Goal: Task Accomplishment & Management: Use online tool/utility

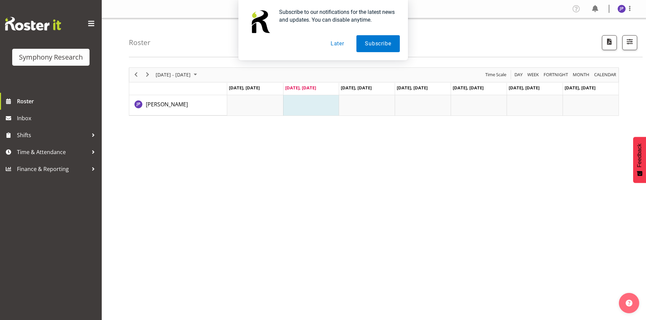
click at [337, 44] on button "Later" at bounding box center [337, 43] width 30 height 17
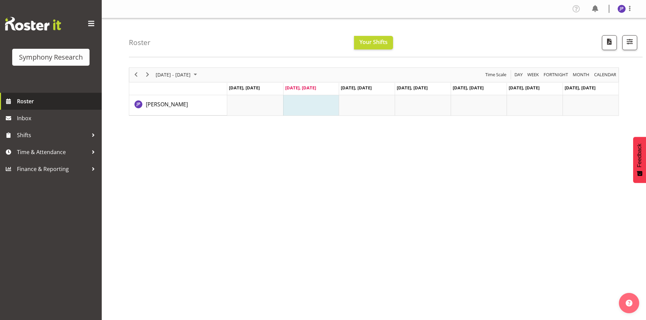
click at [34, 102] on span "Roster" at bounding box center [57, 101] width 81 height 10
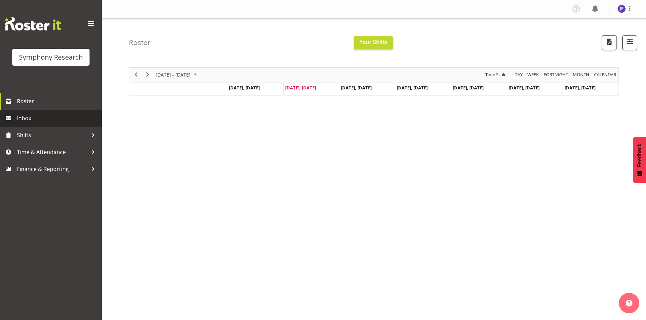
click at [26, 117] on span "Inbox" at bounding box center [57, 118] width 81 height 10
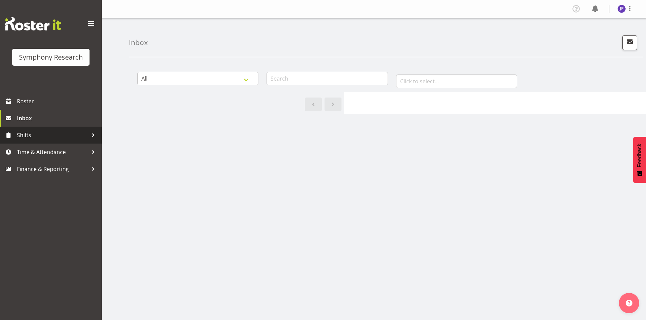
click at [25, 134] on span "Shifts" at bounding box center [52, 135] width 71 height 10
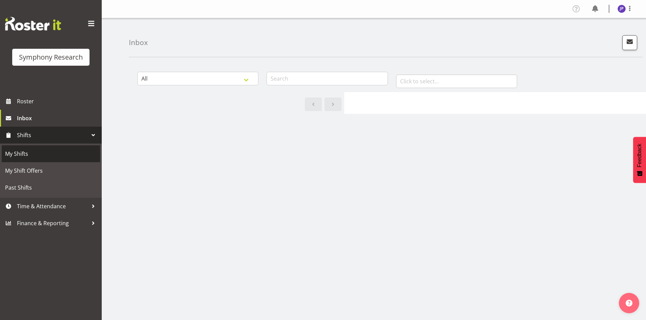
click at [27, 153] on span "My Shifts" at bounding box center [50, 154] width 91 height 10
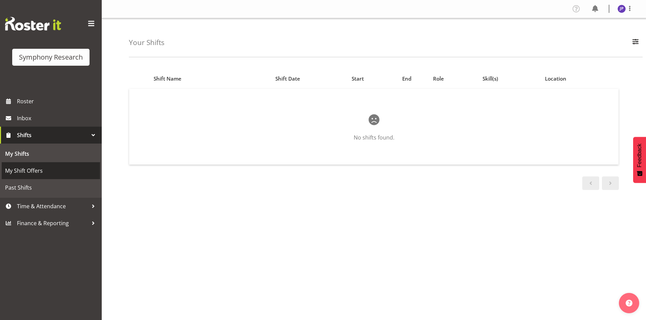
click at [25, 170] on span "My Shift Offers" at bounding box center [50, 171] width 91 height 10
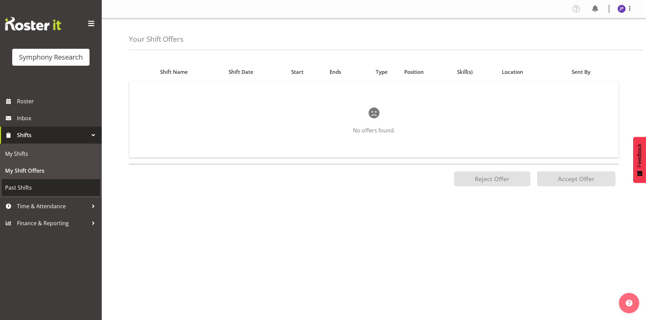
click at [24, 188] on span "Past Shifts" at bounding box center [50, 188] width 91 height 10
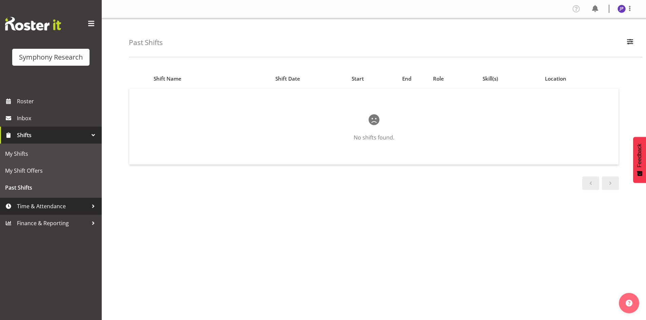
click at [91, 205] on div at bounding box center [93, 206] width 10 height 10
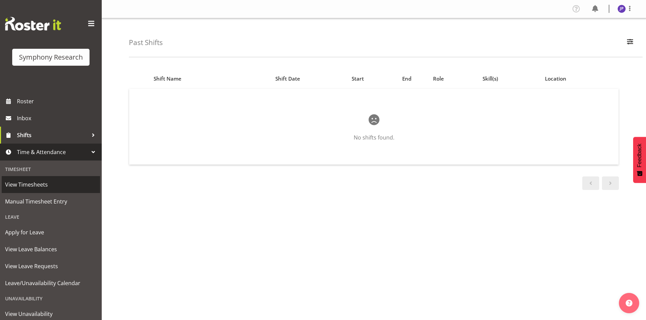
click at [33, 186] on span "View Timesheets" at bounding box center [50, 185] width 91 height 10
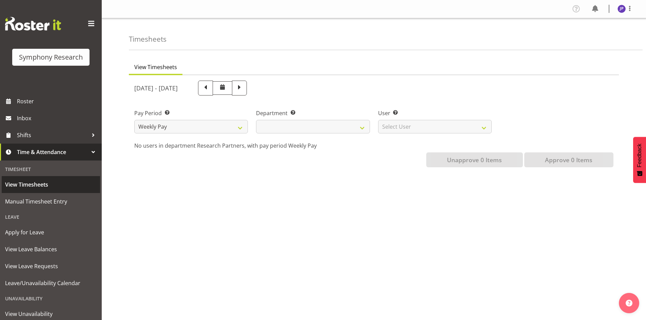
select select
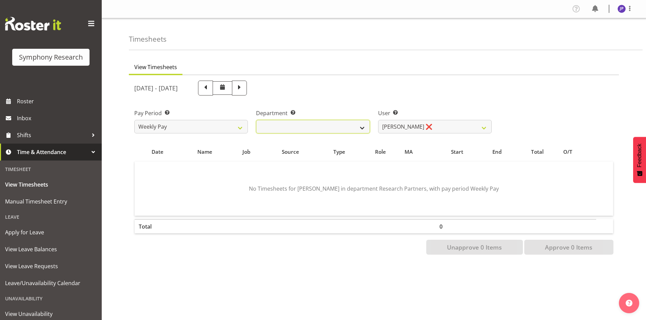
click at [362, 128] on select "Research Partners Research Partners" at bounding box center [313, 127] width 114 height 14
click at [240, 127] on select "Weekly Pay" at bounding box center [191, 127] width 114 height 14
click at [64, 200] on span "Manual Timesheet Entry" at bounding box center [50, 202] width 91 height 10
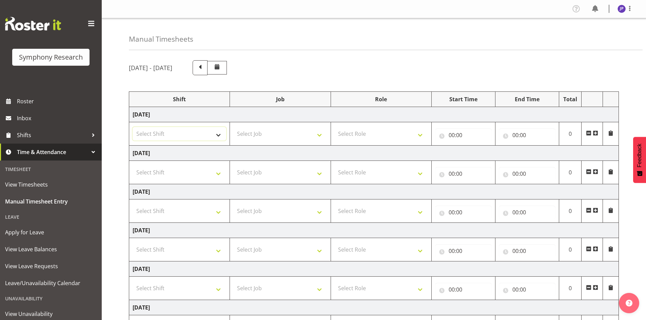
click at [219, 134] on select "Select Shift !!Weekend Residential (Roster IT Shift Label) *Business 9/10am ~ 4…" at bounding box center [179, 134] width 94 height 14
click at [217, 135] on select "Select Shift !!Weekend Residential (Roster IT Shift Label) *Business 9/10am ~ 4…" at bounding box center [179, 134] width 94 height 14
click at [33, 98] on span "Roster" at bounding box center [57, 101] width 81 height 10
